Goal: Task Accomplishment & Management: Use online tool/utility

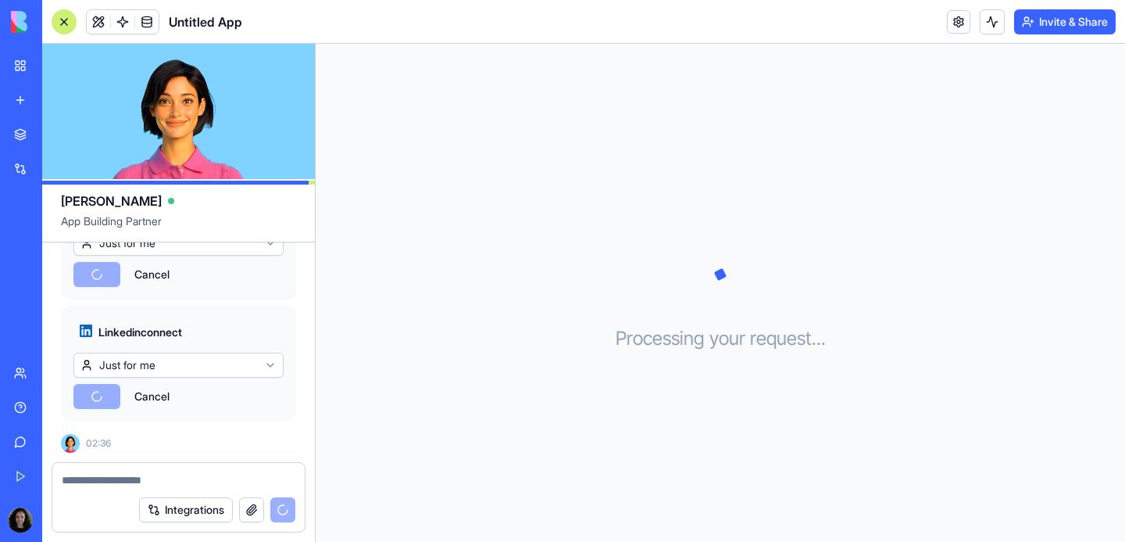
scroll to position [537, 0]
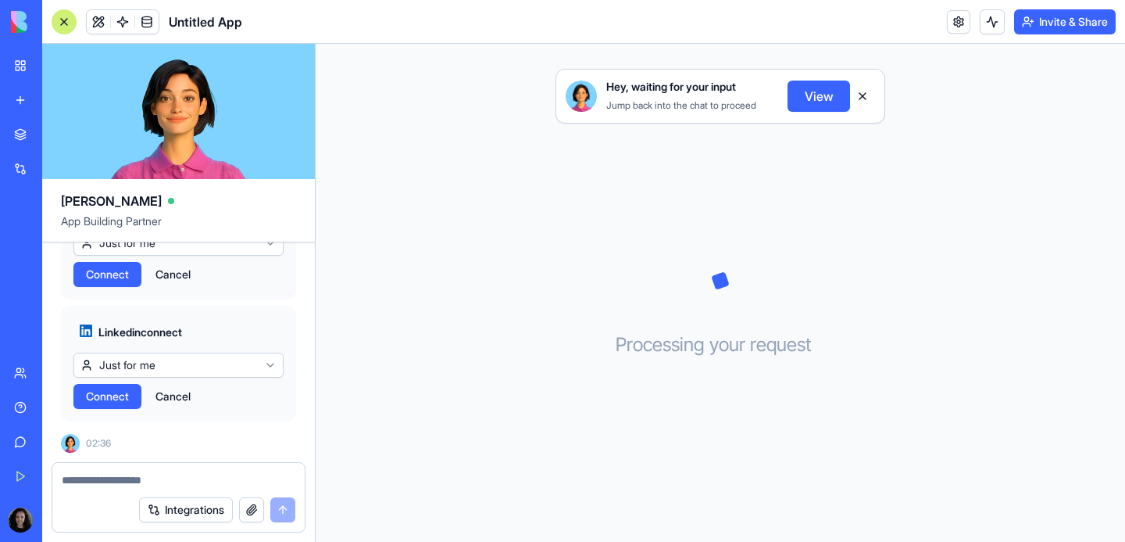
click at [226, 360] on html "BETA My Workspace New app Marketplace Integrations Recent Untitled App AI Logo …" at bounding box center [562, 271] width 1125 height 542
click at [271, 310] on html "BETA My Workspace New app Marketplace Integrations Recent Untitled App AI Logo …" at bounding box center [562, 271] width 1125 height 542
click at [20, 68] on link "My Workspace" at bounding box center [36, 65] width 63 height 31
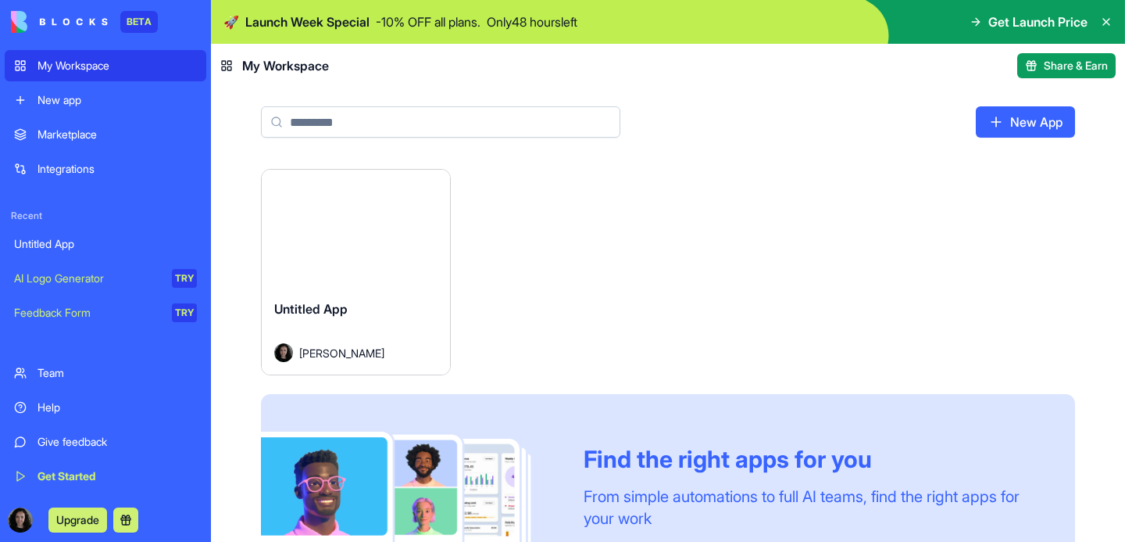
click at [62, 287] on link "AI Logo Generator TRY" at bounding box center [106, 278] width 202 height 31
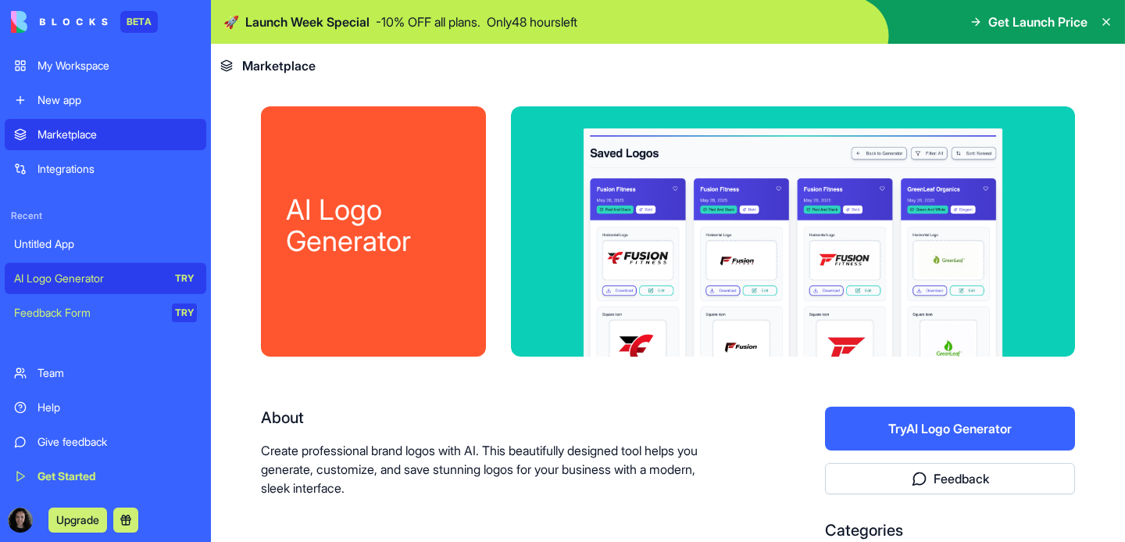
click at [110, 320] on div "Feedback Form" at bounding box center [87, 313] width 147 height 16
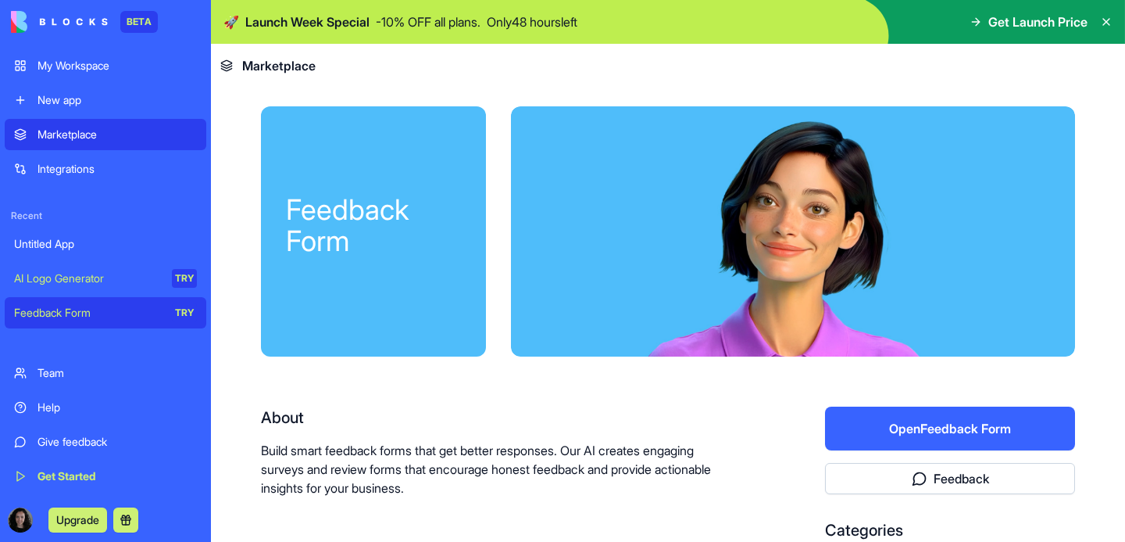
click at [922, 433] on button "Open Feedback Form" at bounding box center [950, 428] width 250 height 44
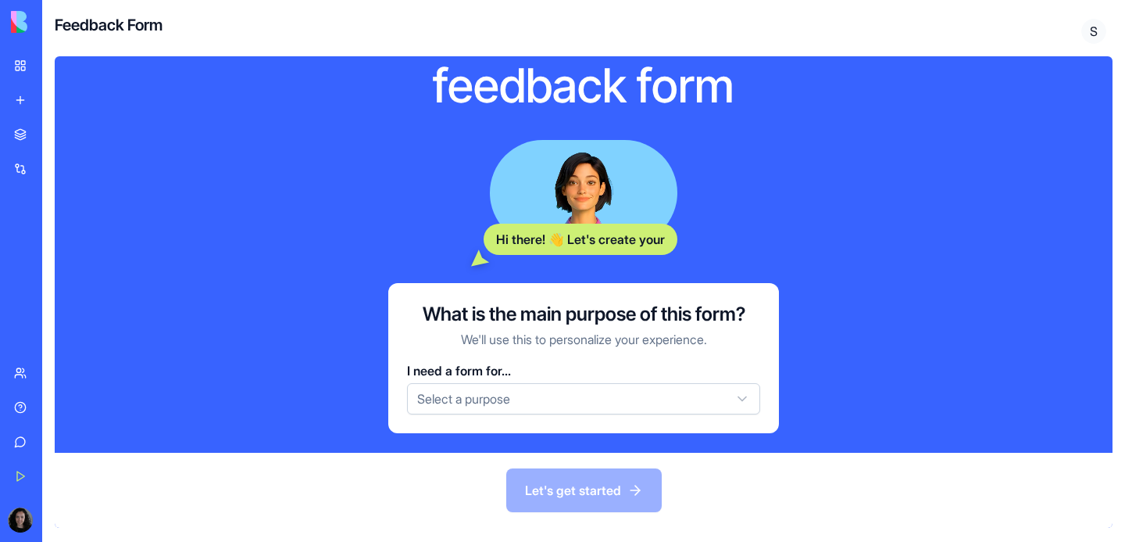
scroll to position [89, 0]
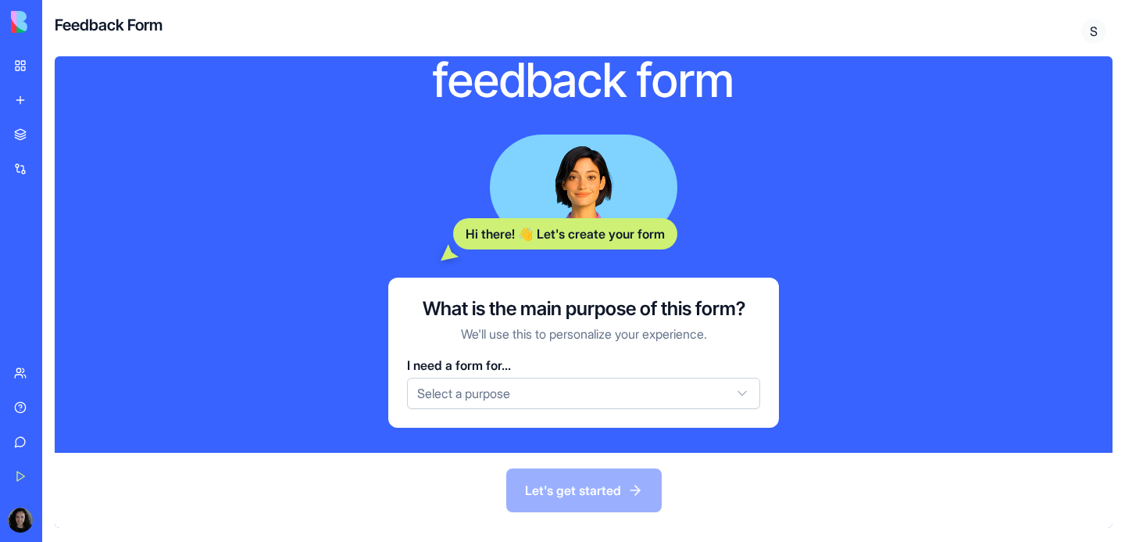
click at [572, 399] on html "BETA My Workspace New app Marketplace Integrations Recent Untitled App AI Logo …" at bounding box center [562, 271] width 1125 height 542
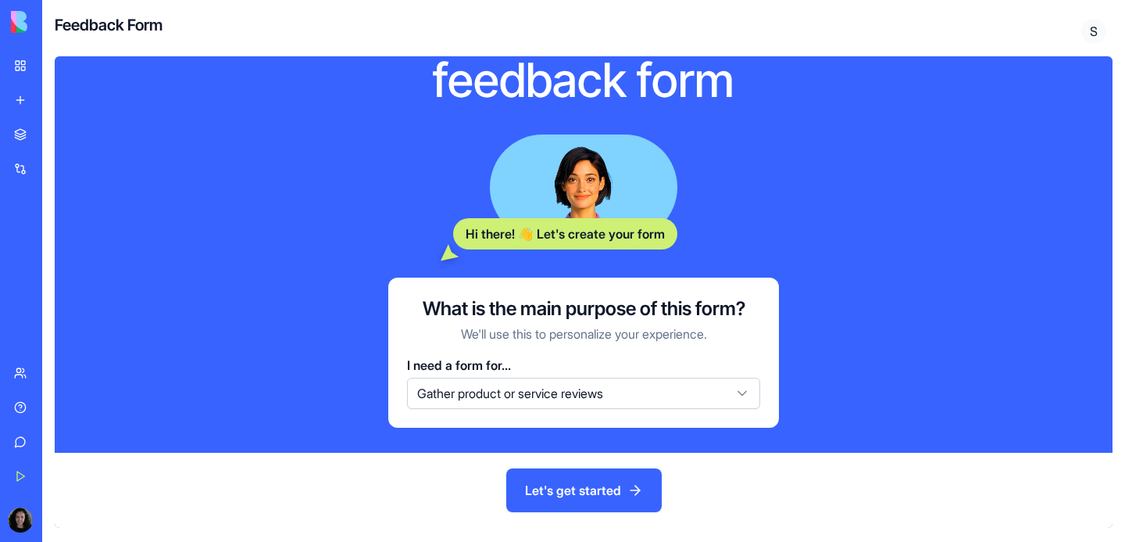
click at [559, 489] on button "Let's get started" at bounding box center [584, 490] width 156 height 44
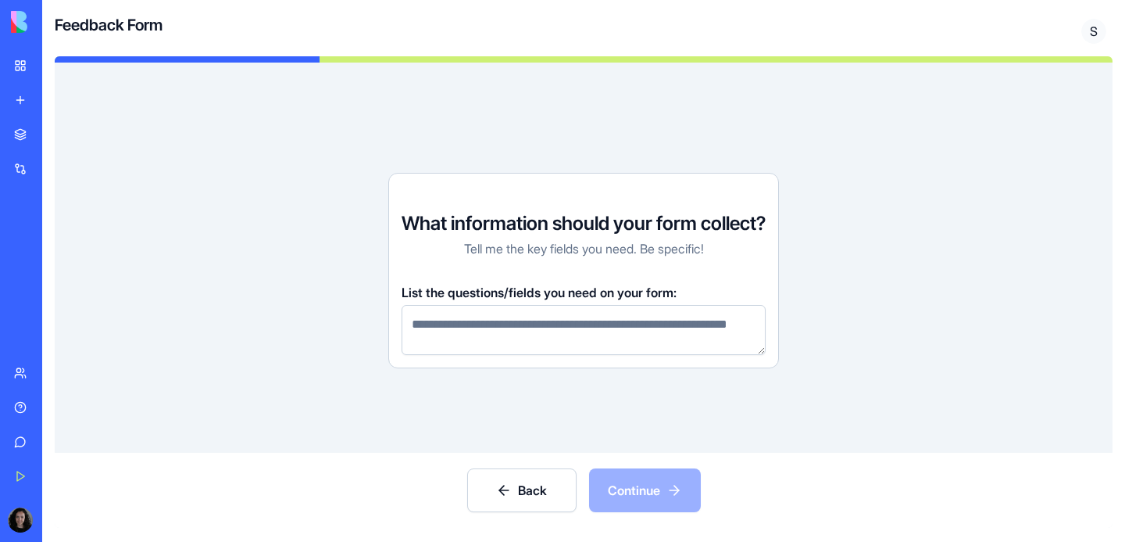
click at [514, 493] on button "Back" at bounding box center [521, 490] width 109 height 44
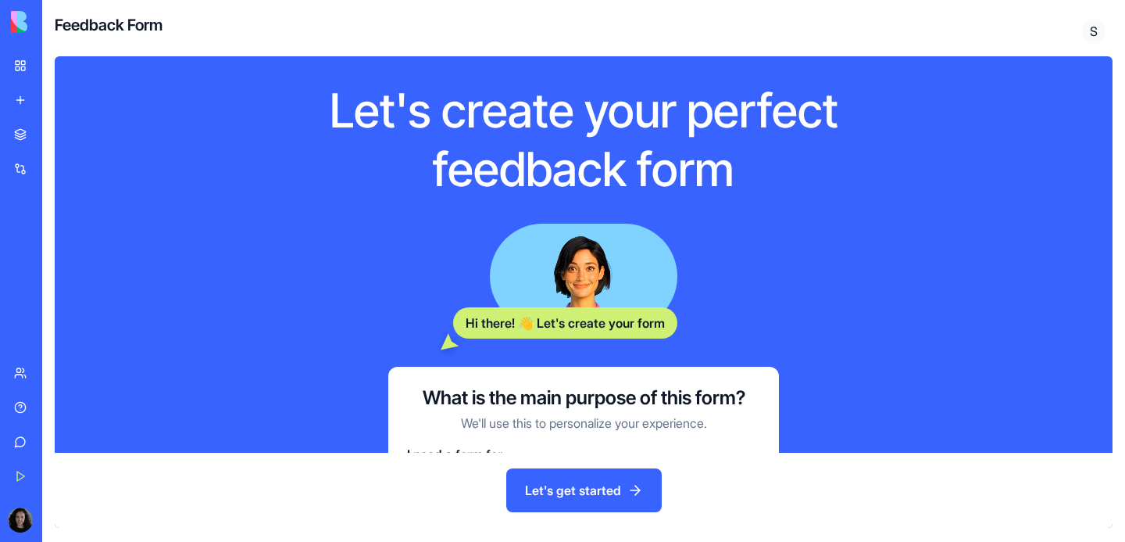
click at [22, 278] on div "AI Logo Generator" at bounding box center [18, 278] width 8 height 16
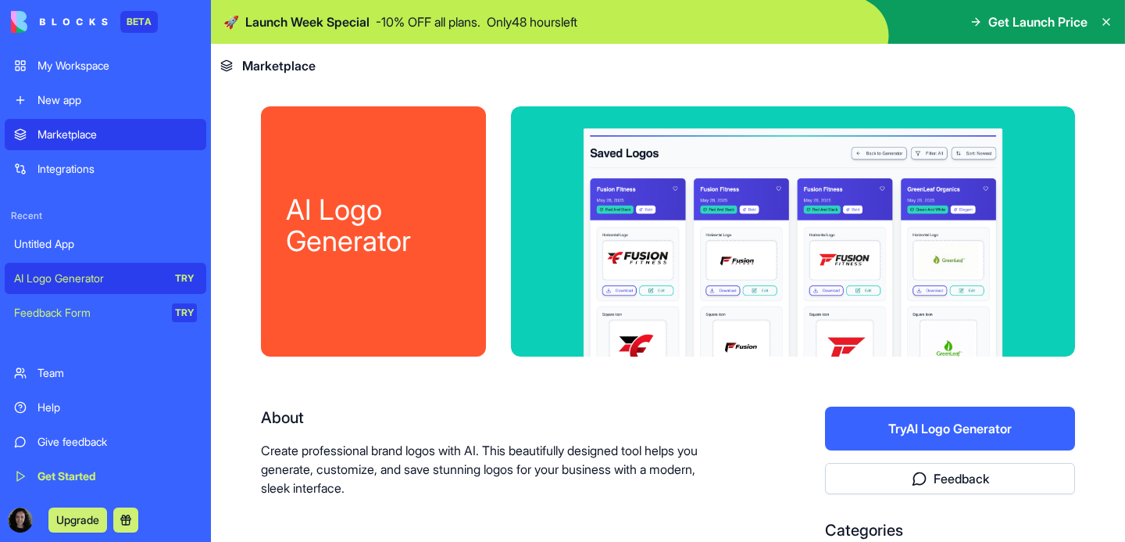
click at [95, 69] on div "My Workspace" at bounding box center [117, 66] width 159 height 16
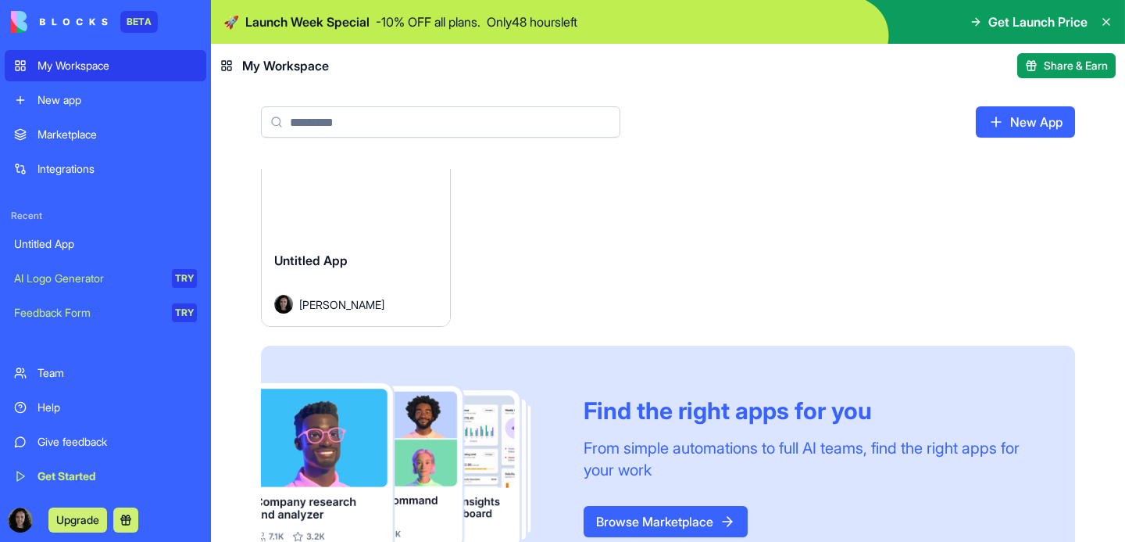
scroll to position [109, 0]
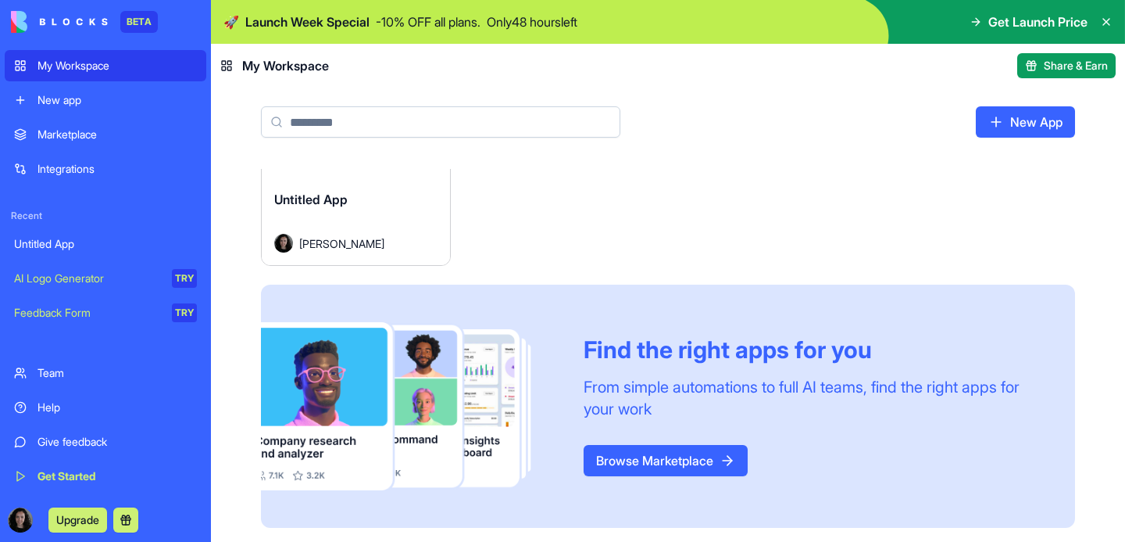
click at [352, 221] on div "Untitled App" at bounding box center [355, 212] width 163 height 44
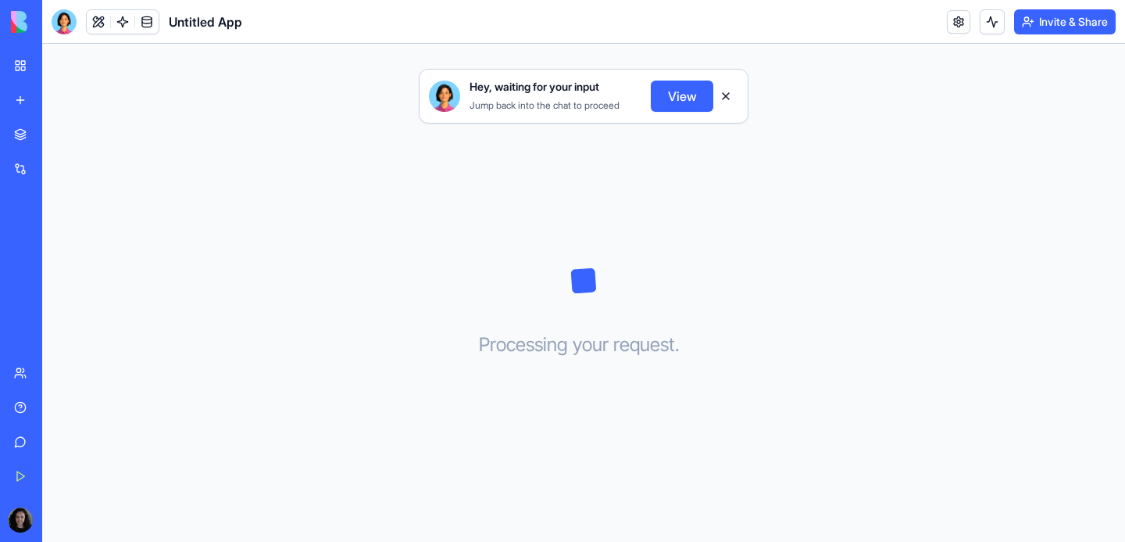
click at [673, 104] on button "View" at bounding box center [682, 95] width 63 height 31
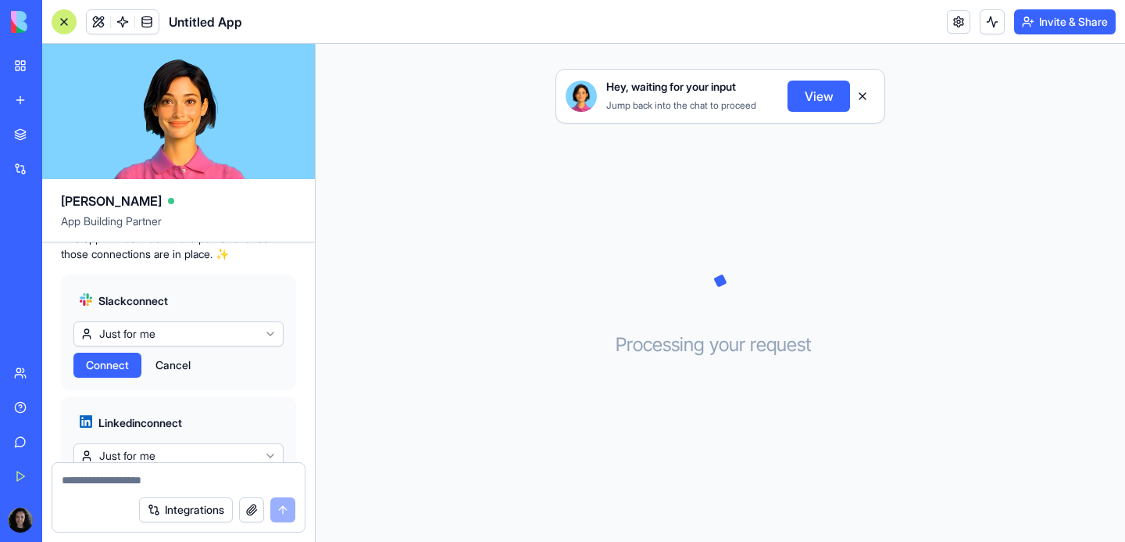
scroll to position [435, 0]
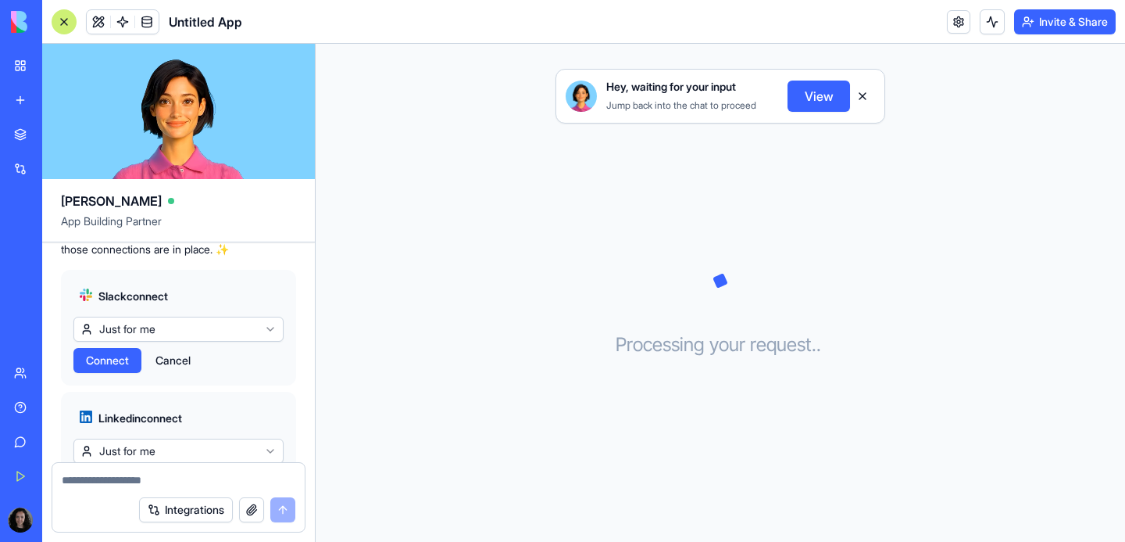
click at [111, 368] on span "Connect" at bounding box center [107, 360] width 43 height 16
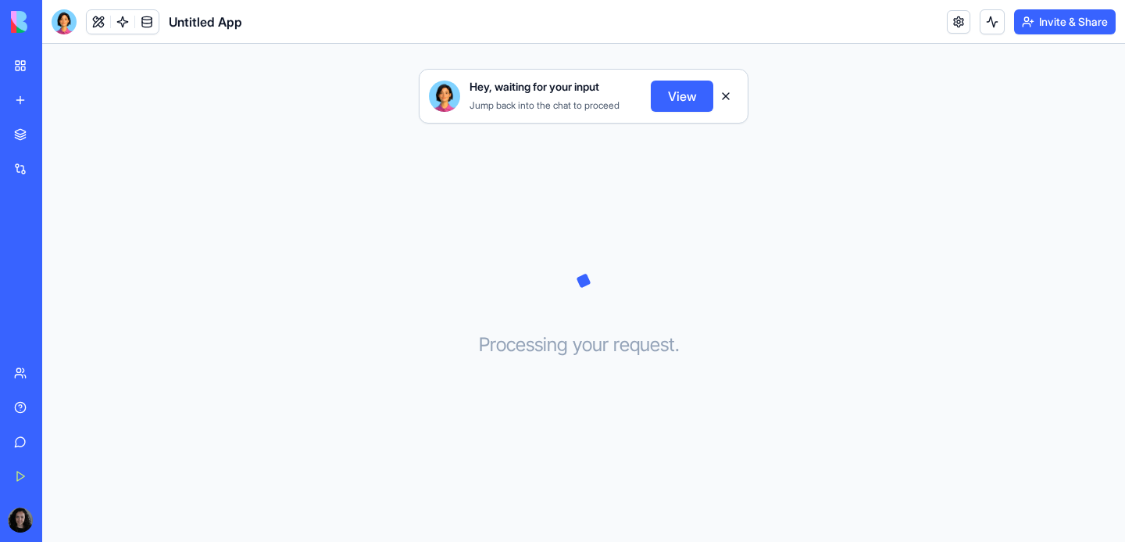
click at [689, 95] on button "View" at bounding box center [682, 95] width 63 height 31
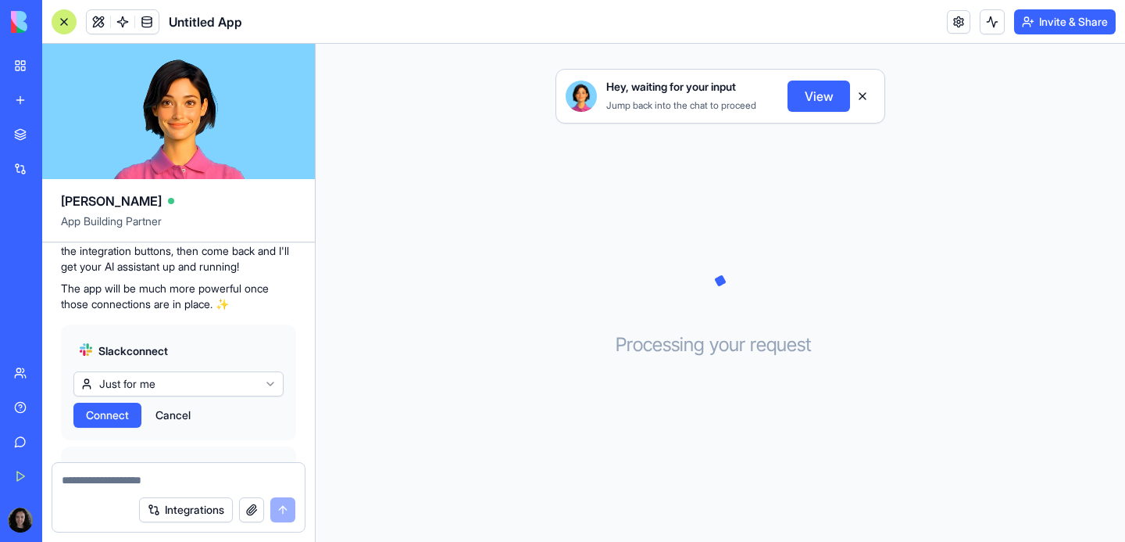
scroll to position [414, 0]
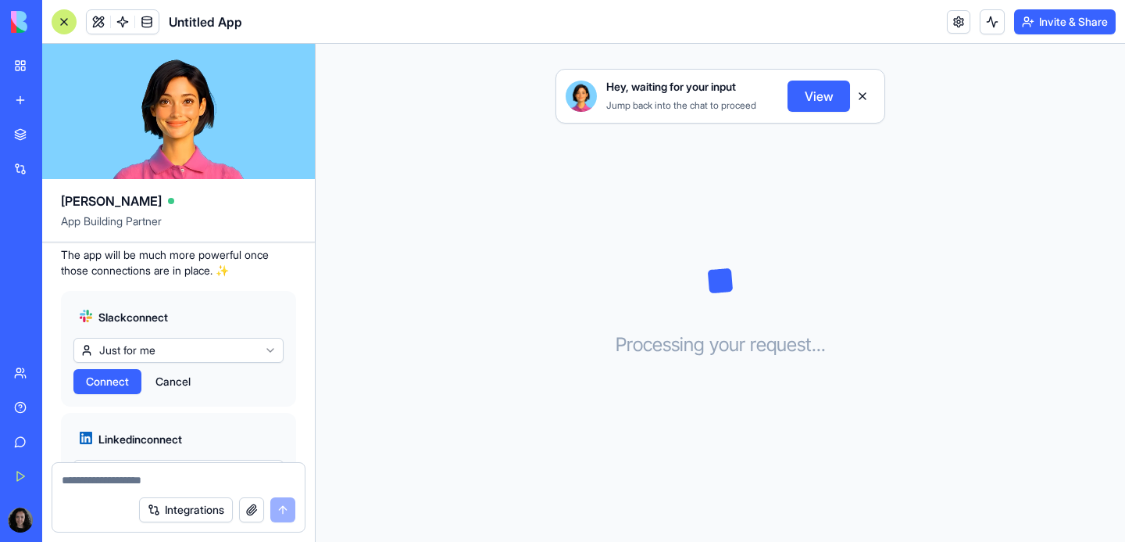
click at [103, 389] on span "Connect" at bounding box center [107, 382] width 43 height 16
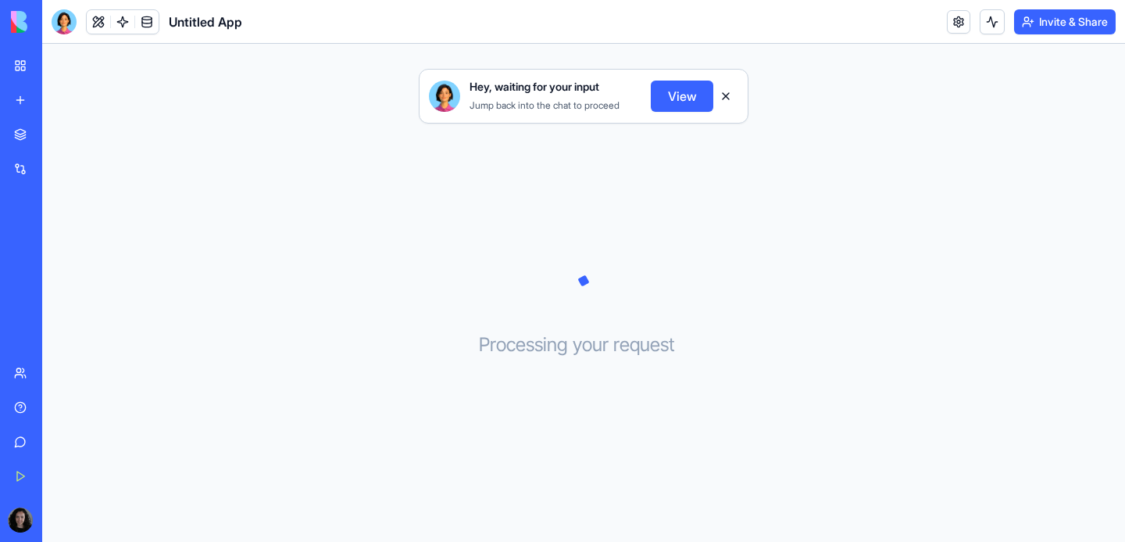
click at [692, 88] on button "View" at bounding box center [682, 95] width 63 height 31
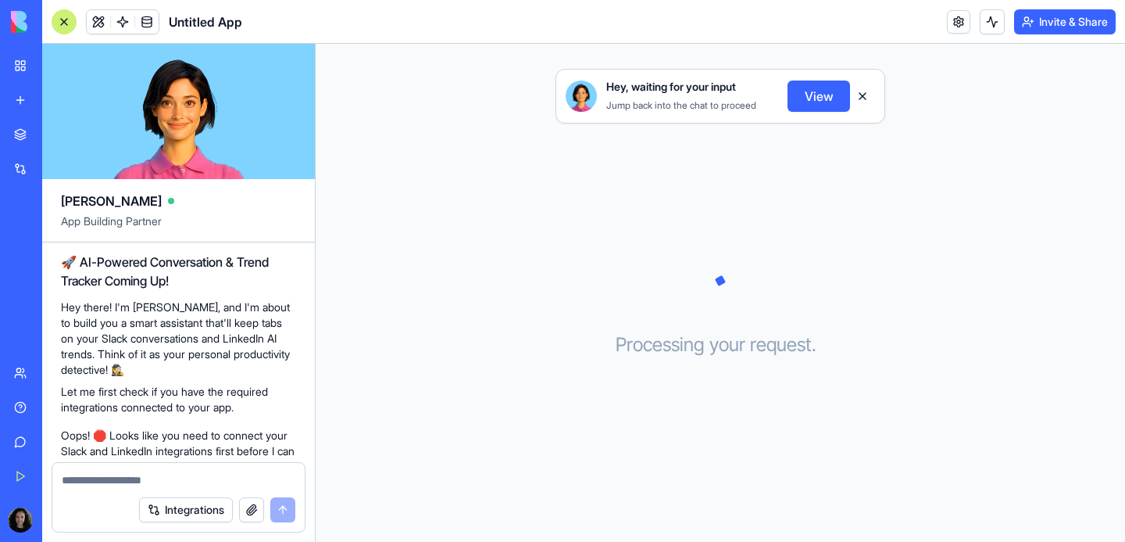
scroll to position [537, 0]
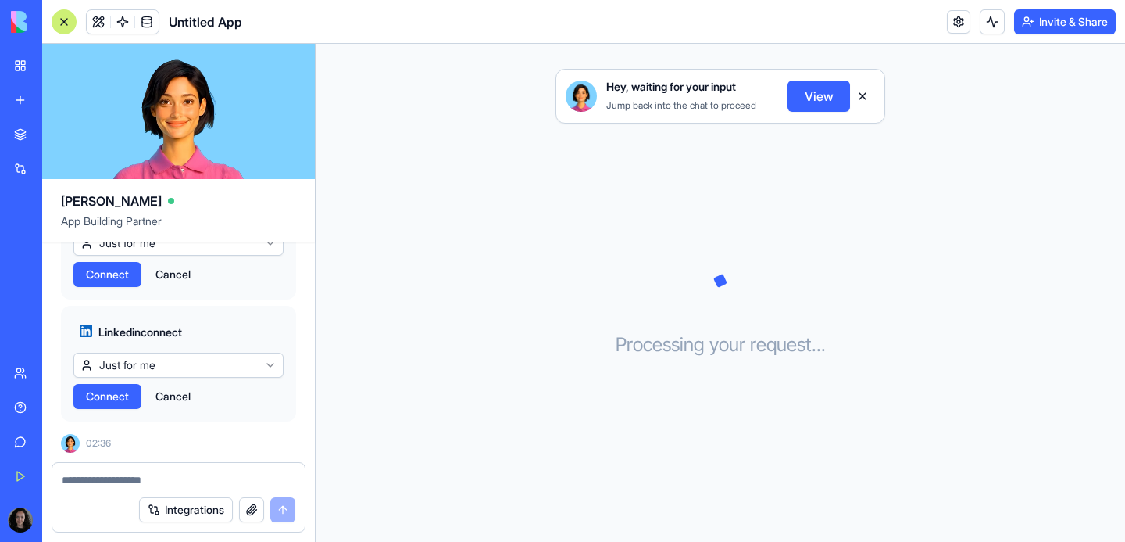
click at [79, 478] on textarea at bounding box center [179, 480] width 234 height 16
type textarea "**********"
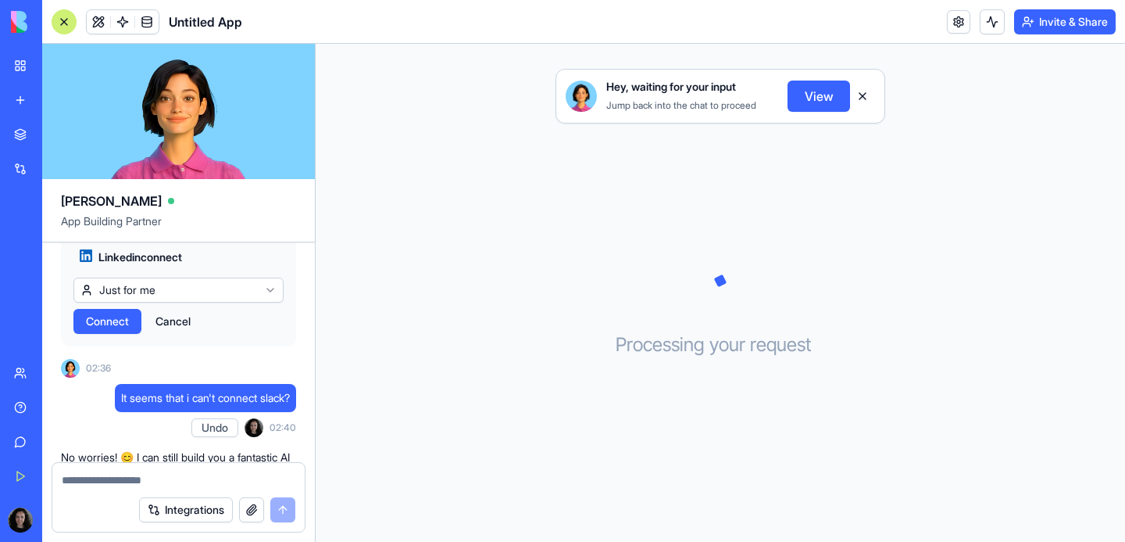
scroll to position [588, 0]
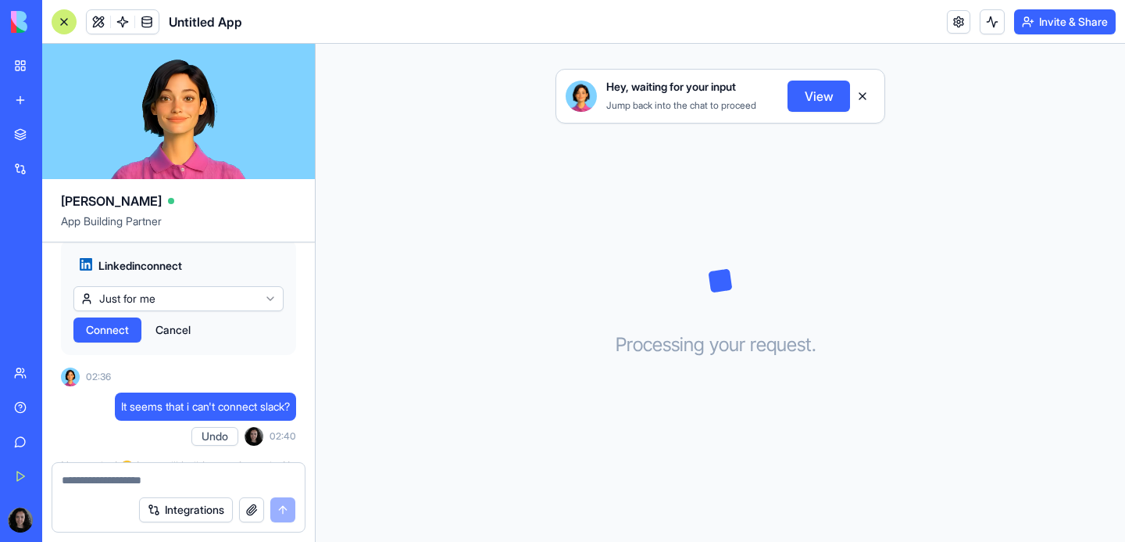
click at [96, 338] on span "Connect" at bounding box center [107, 330] width 43 height 16
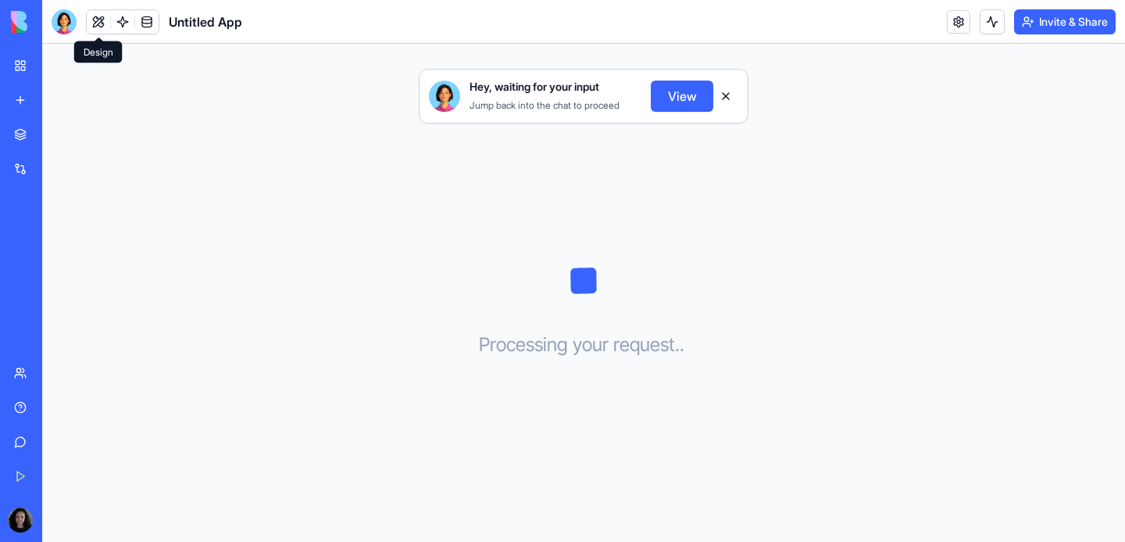
click at [95, 23] on button at bounding box center [98, 21] width 23 height 23
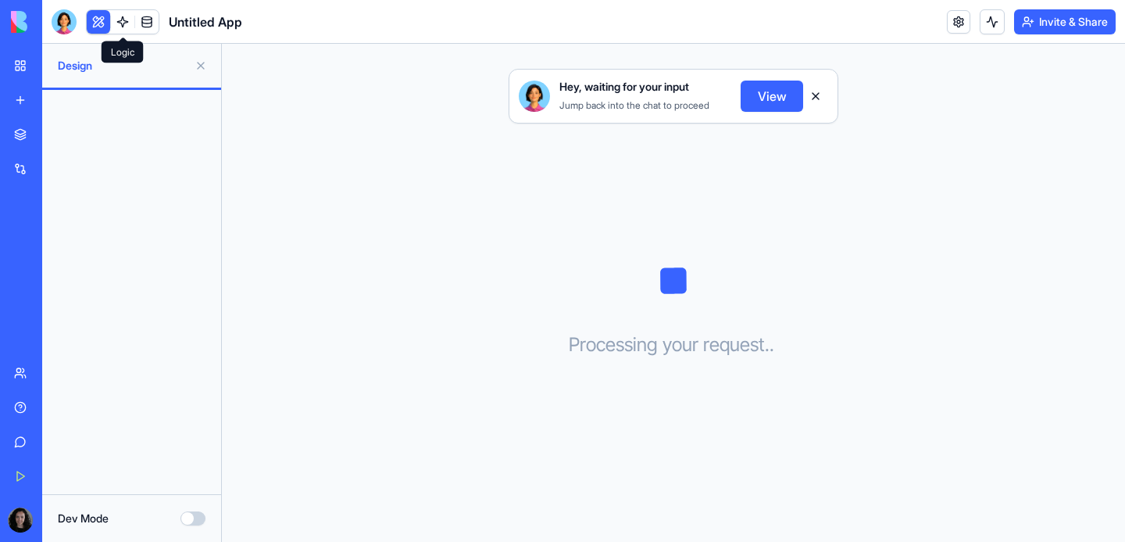
click at [124, 27] on link at bounding box center [122, 21] width 23 height 23
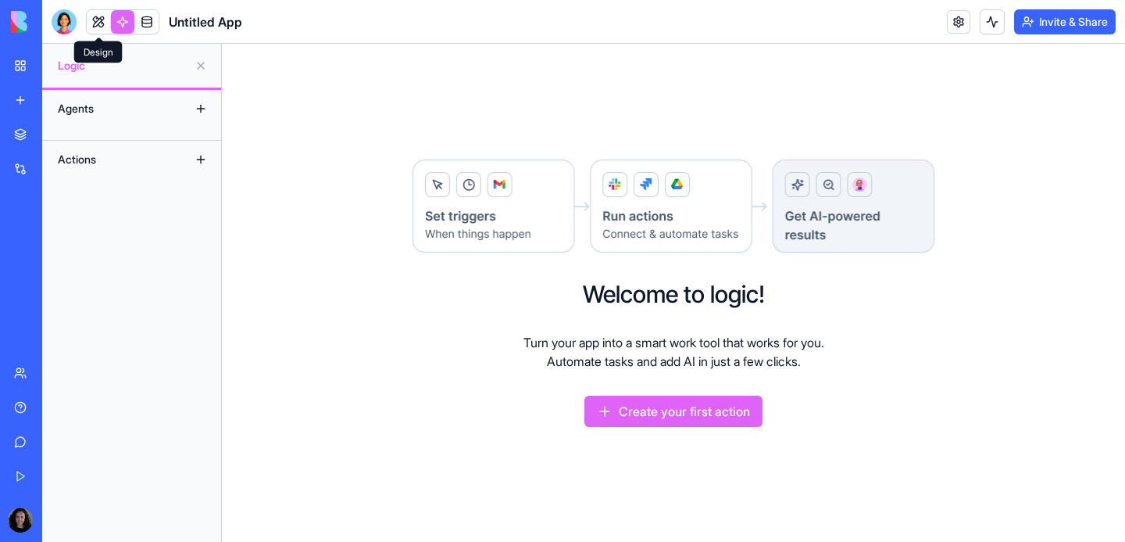
click at [102, 25] on link at bounding box center [98, 21] width 23 height 23
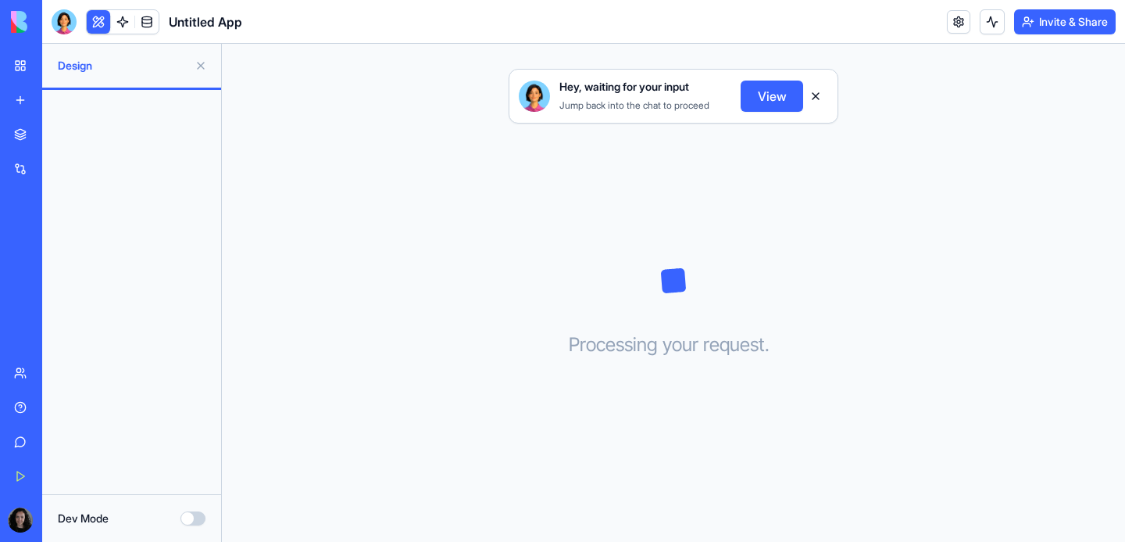
click at [188, 518] on button "Dev Mode" at bounding box center [193, 518] width 25 height 14
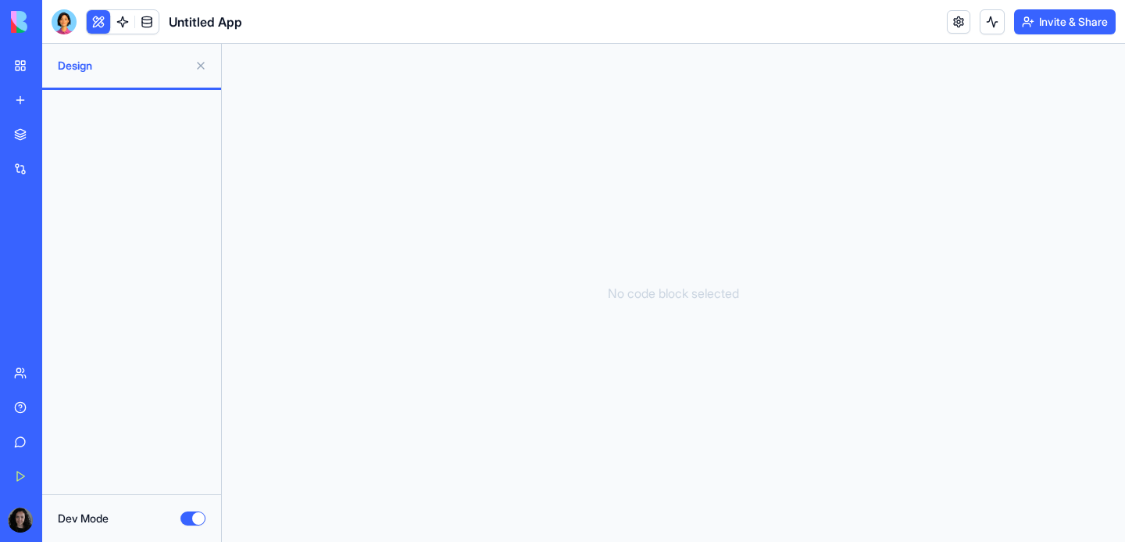
click at [185, 518] on button "Dev Mode" at bounding box center [193, 518] width 25 height 14
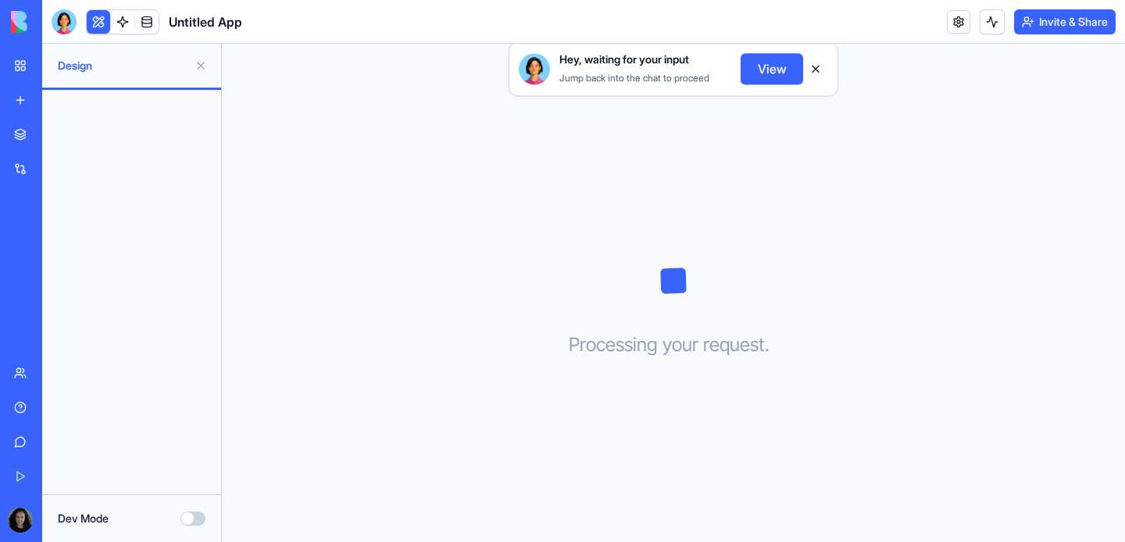
type button "on"
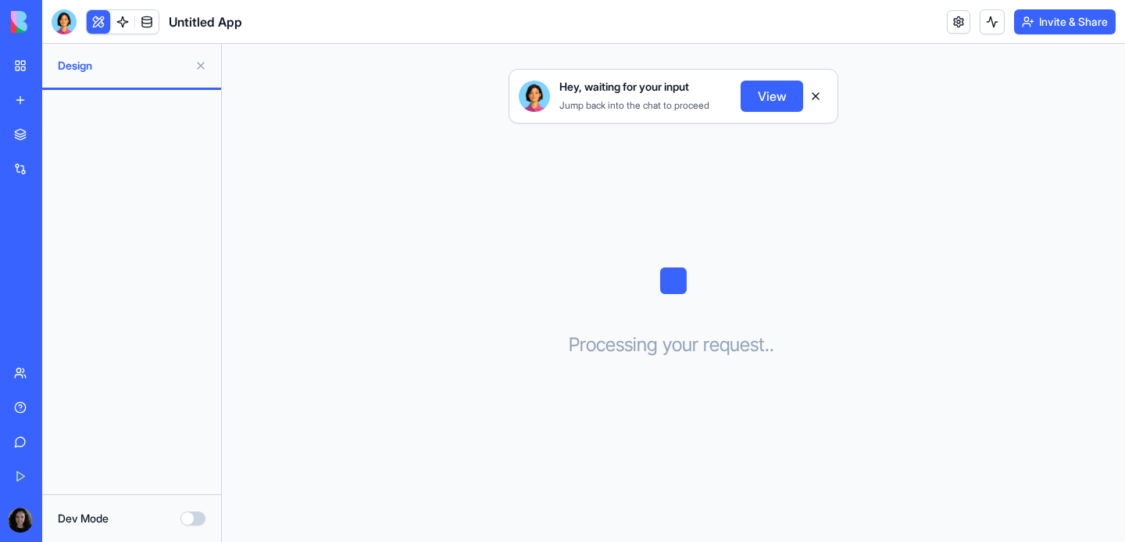
click at [188, 517] on button "Dev Mode" at bounding box center [193, 518] width 25 height 14
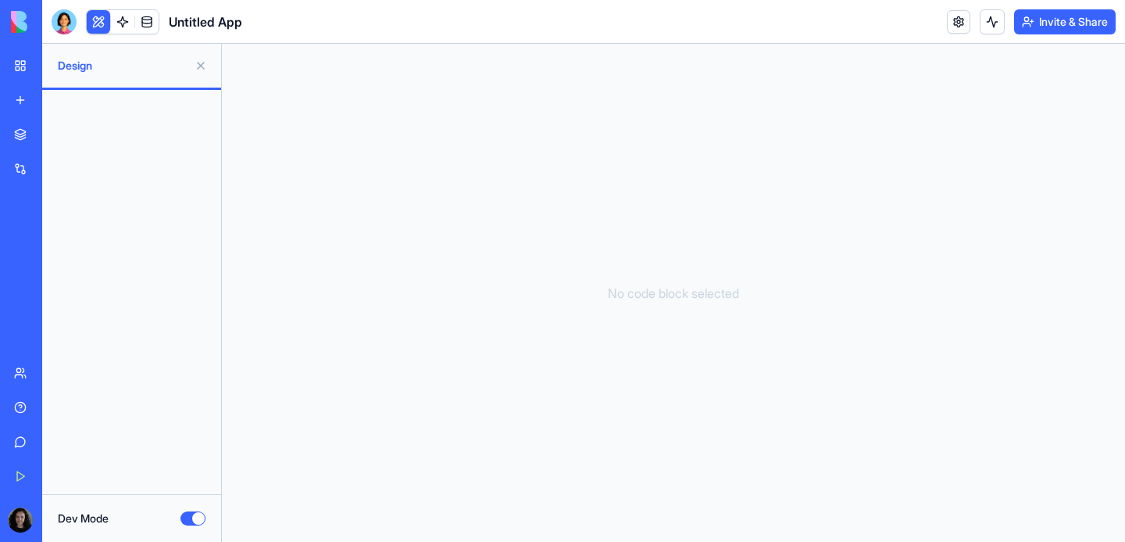
click at [188, 517] on button "Dev Mode" at bounding box center [193, 518] width 25 height 14
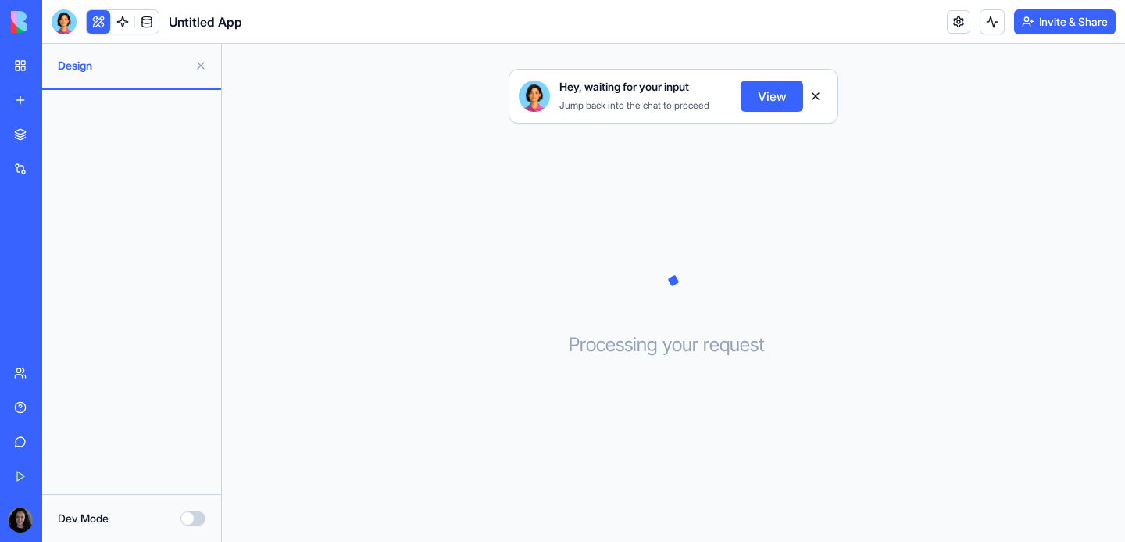
click at [775, 98] on button "View" at bounding box center [772, 95] width 63 height 31
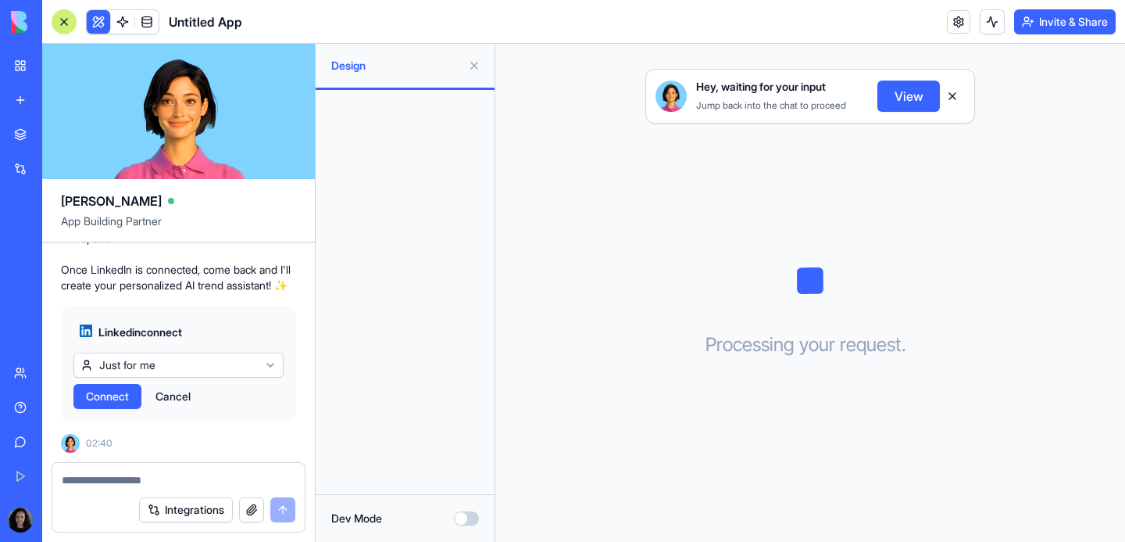
scroll to position [1067, 0]
click at [474, 60] on button at bounding box center [474, 65] width 25 height 25
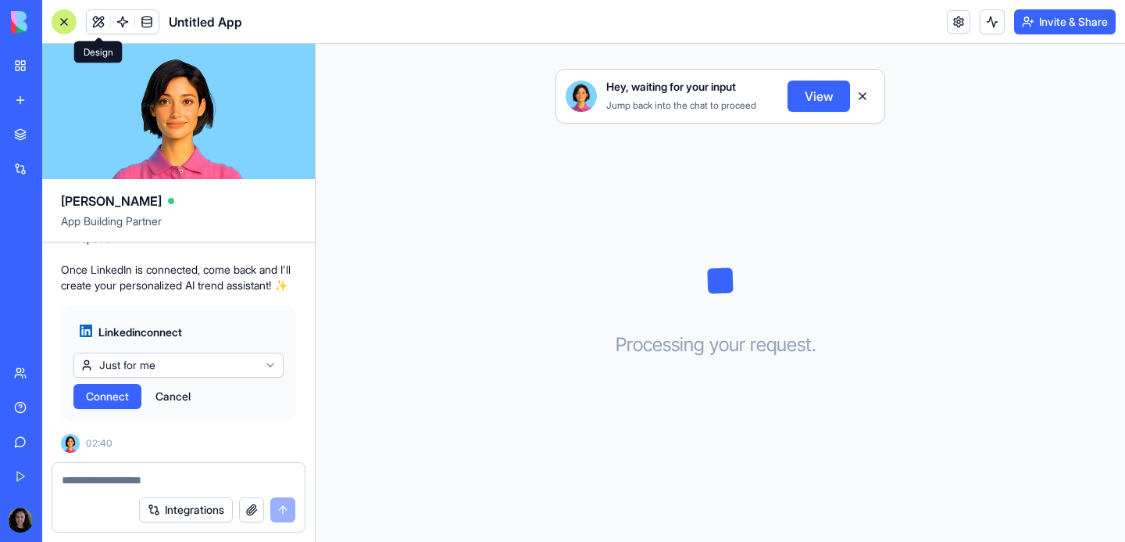
scroll to position [1081, 0]
